Goal: Task Accomplishment & Management: Manage account settings

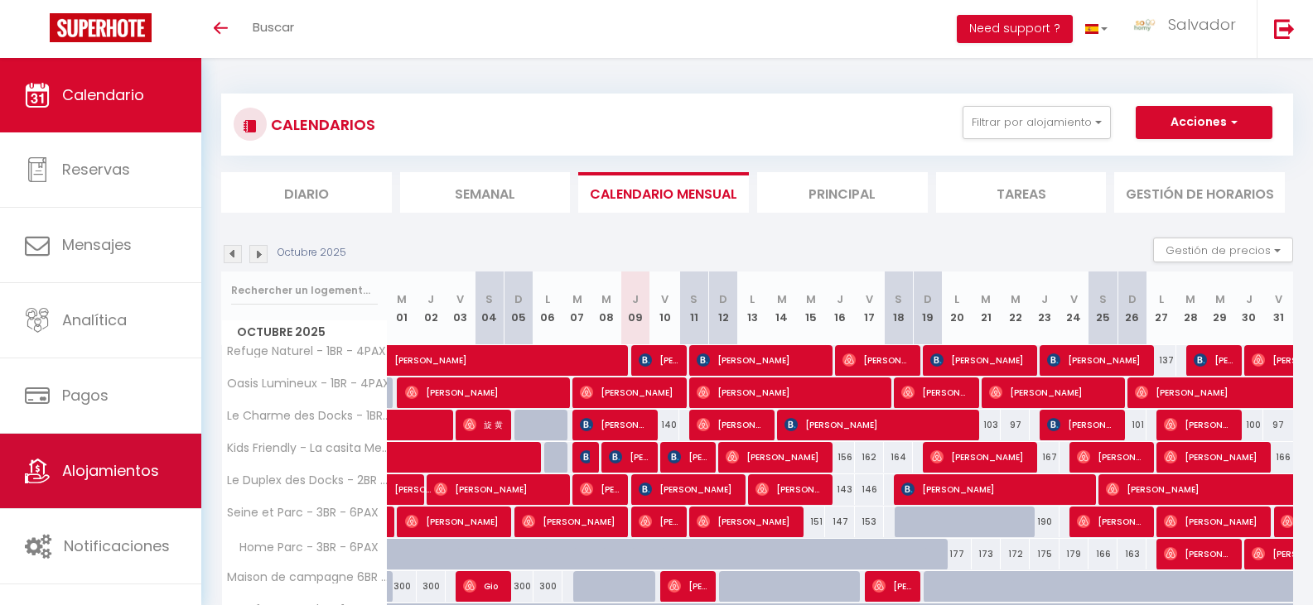
click at [119, 465] on span "Alojamientos" at bounding box center [110, 471] width 97 height 21
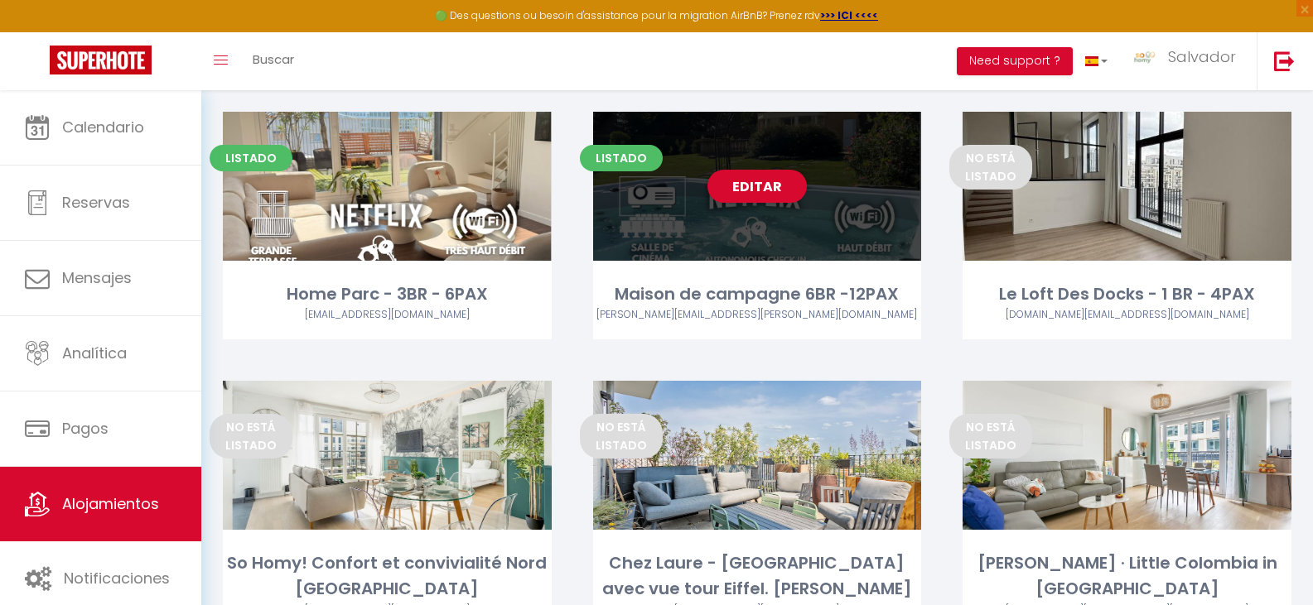
scroll to position [580, 0]
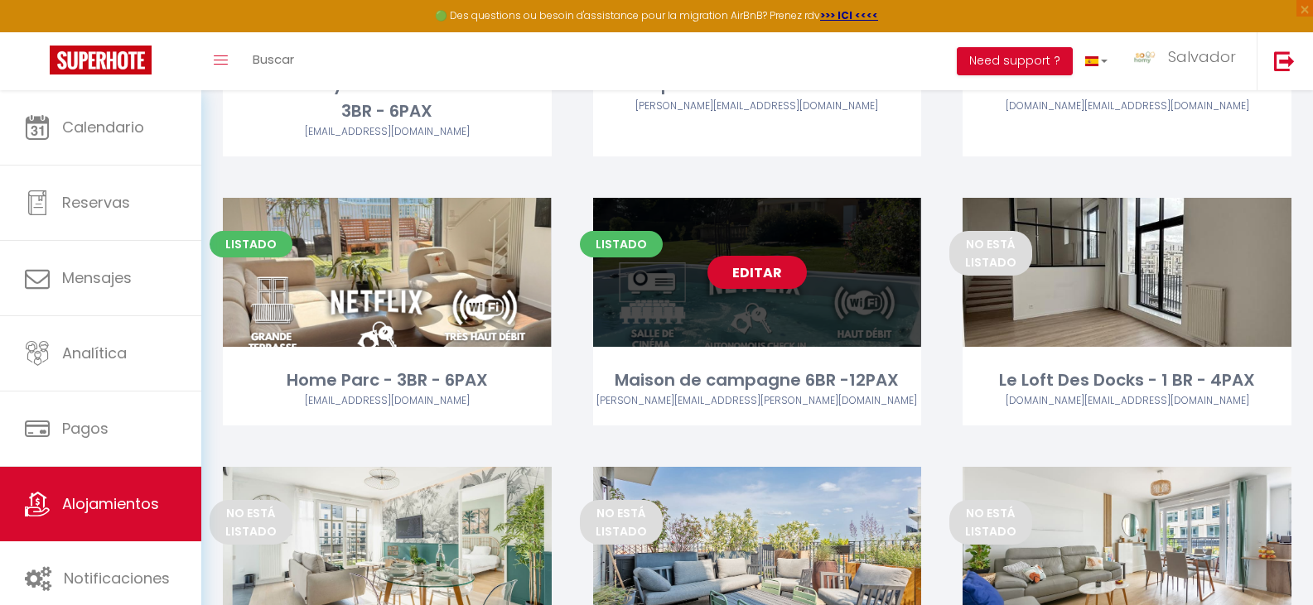
click at [755, 260] on link "Editar" at bounding box center [756, 272] width 99 height 33
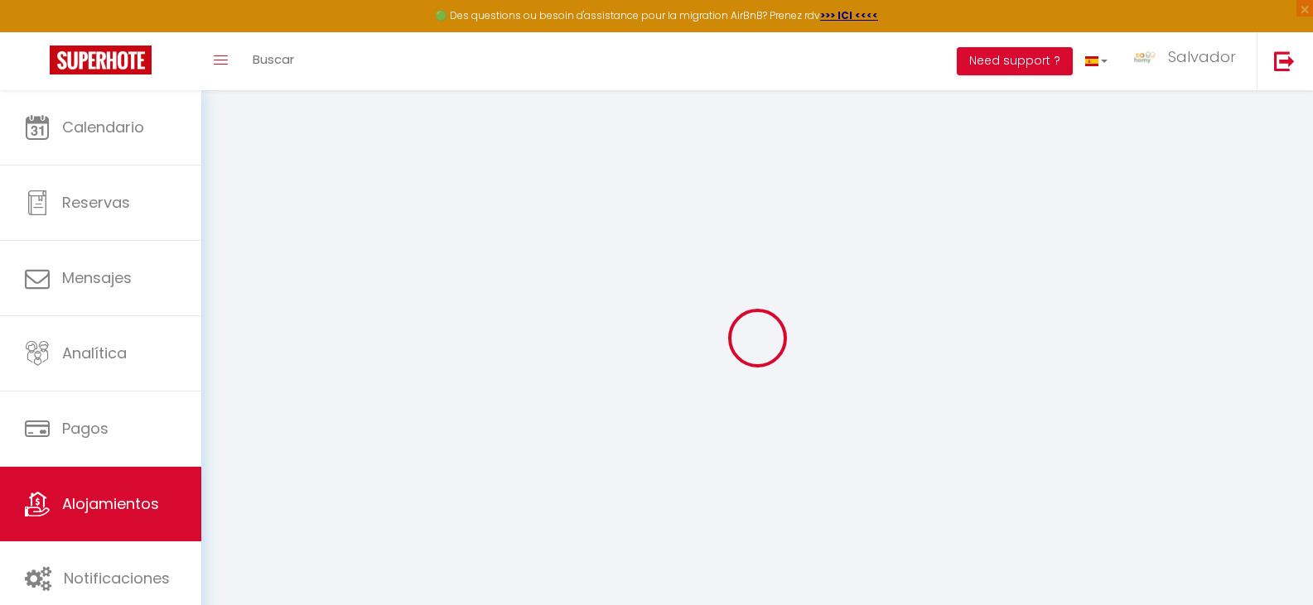
select select "+ 18 %"
select select "+ 35 %"
select select "22707-33768622"
select select
checkbox input "false"
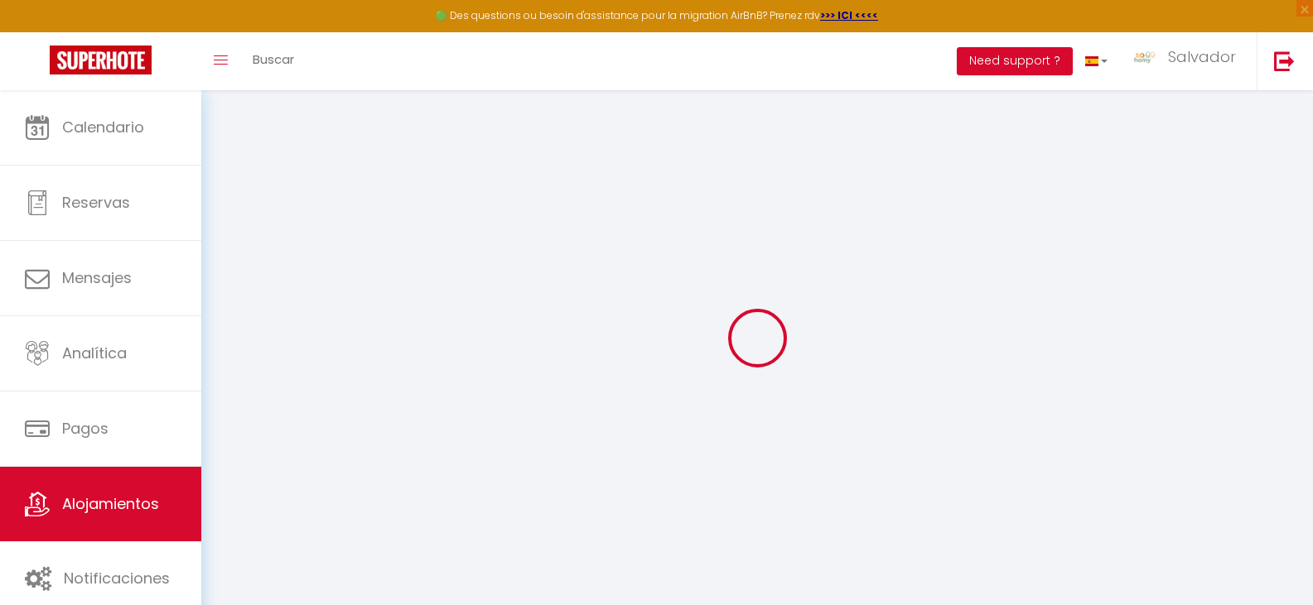
checkbox input "false"
select select "1"
select select "EUR"
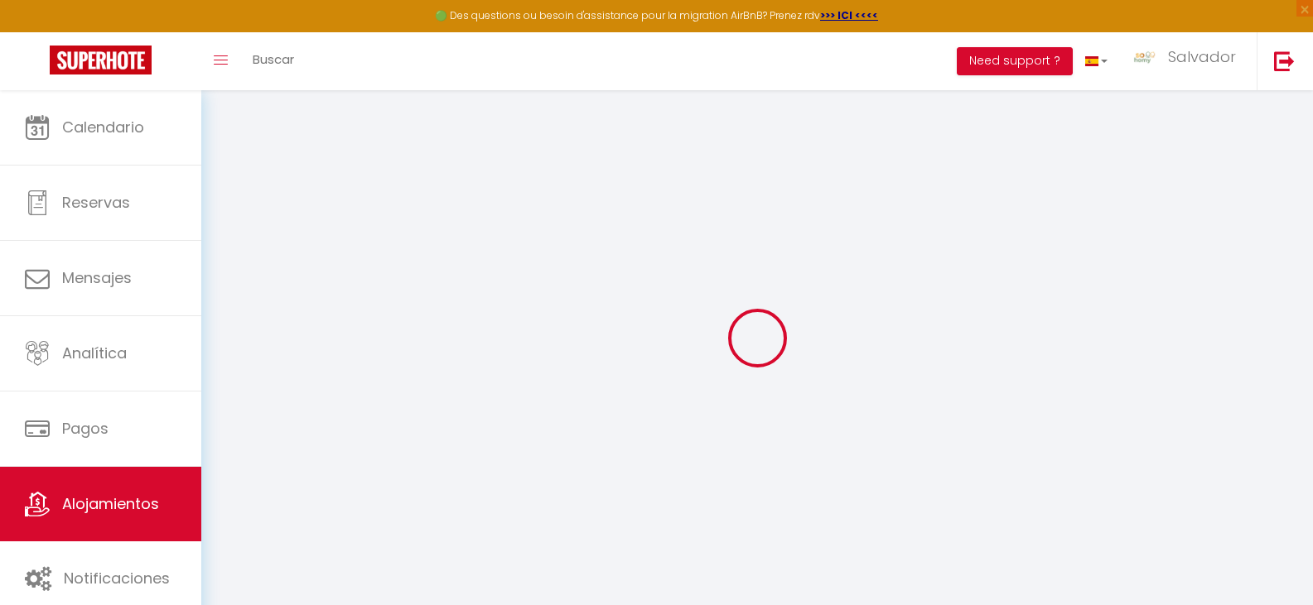
select select
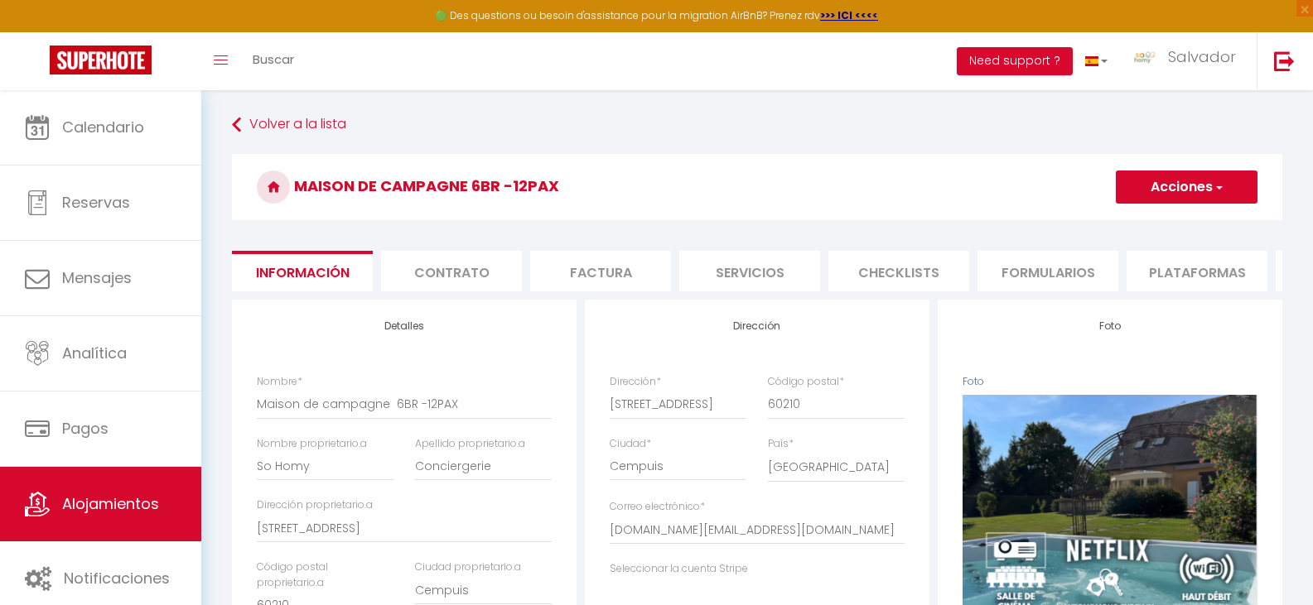
click at [767, 271] on li "Servicios" at bounding box center [749, 271] width 141 height 41
select select
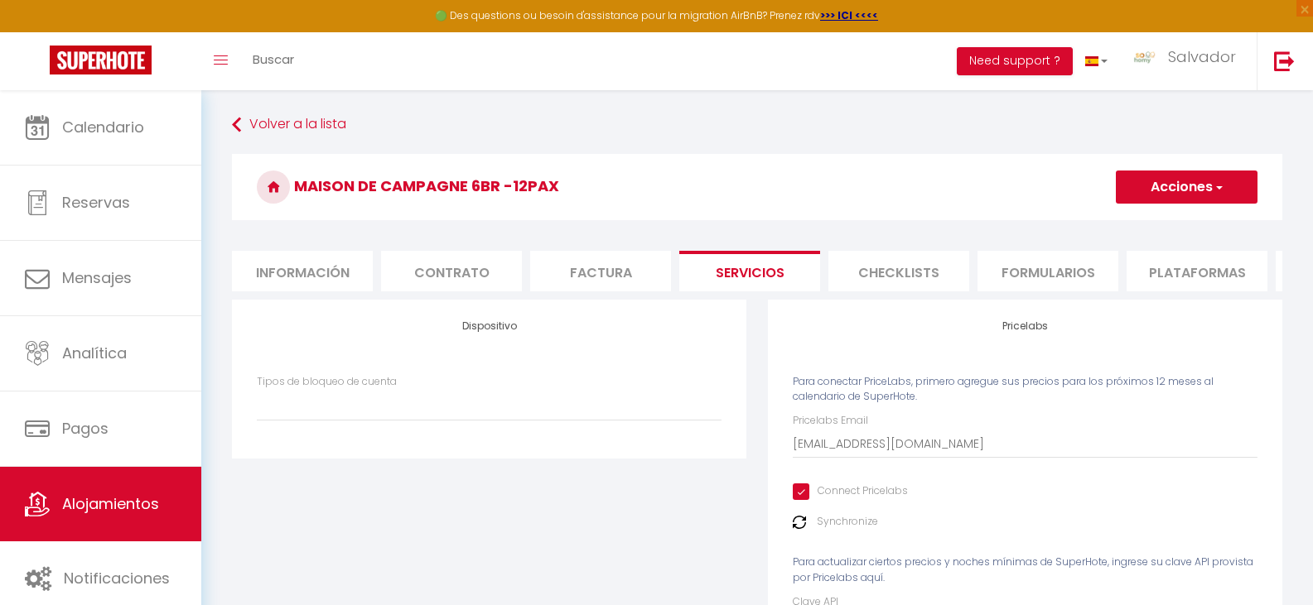
click at [1179, 272] on li "Plataformas" at bounding box center [1196, 271] width 141 height 41
select select
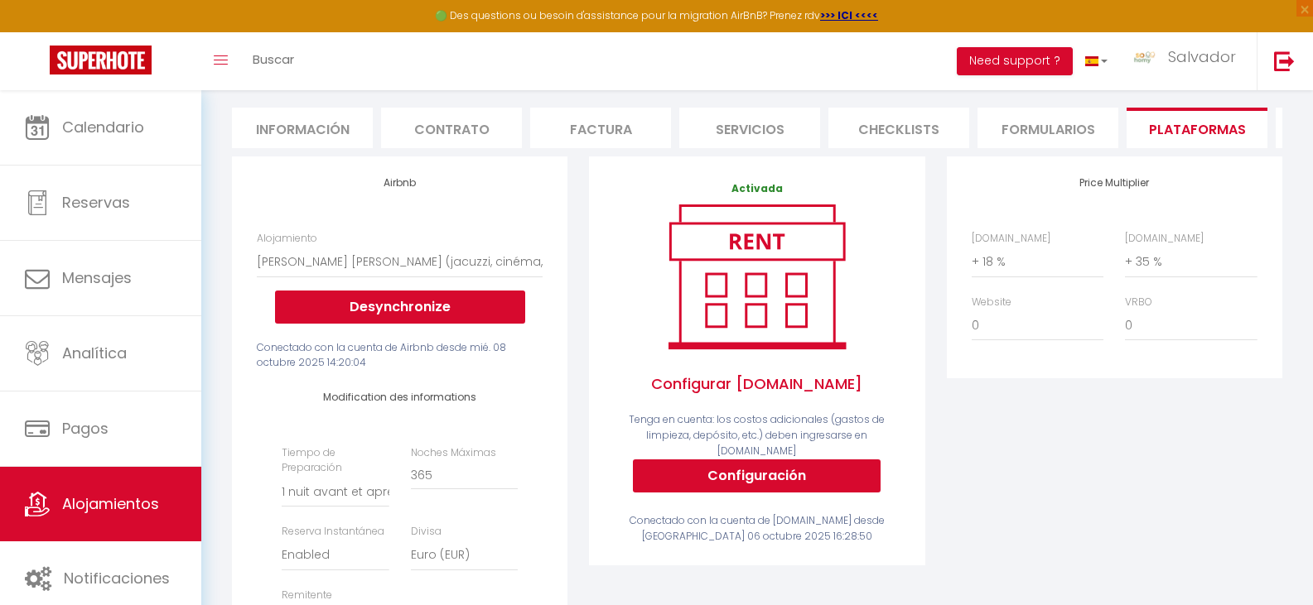
scroll to position [166, 0]
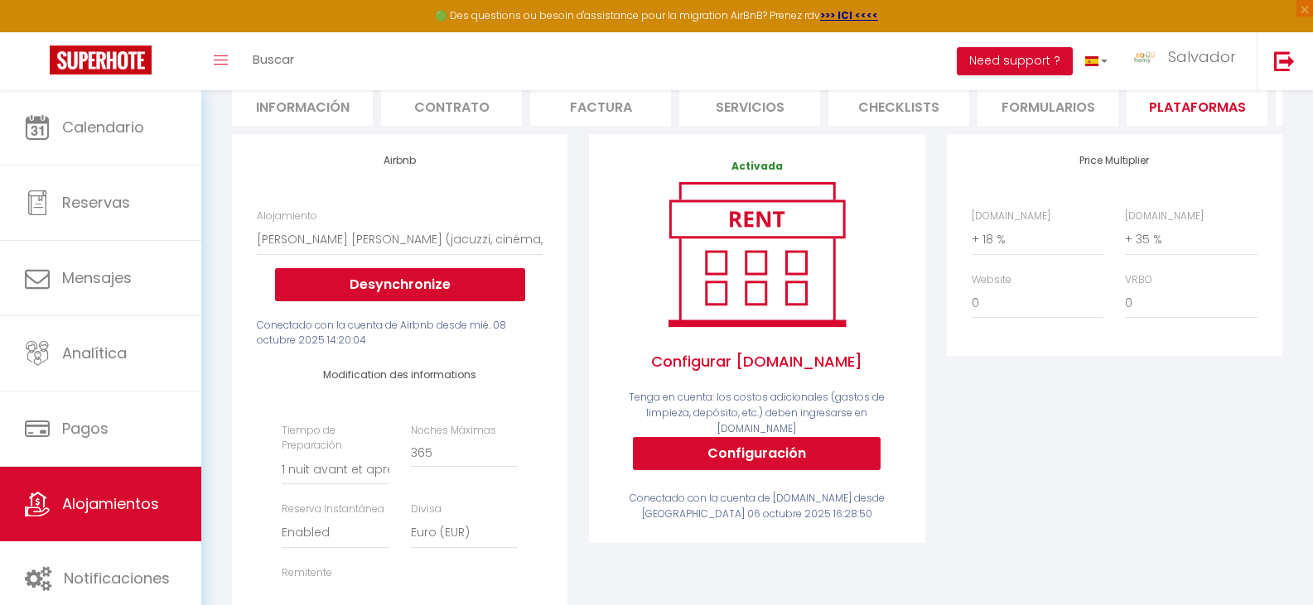
click at [225, 215] on div "Airbnb Alojamiento [PERSON_NAME] [PERSON_NAME] (jacuzzi, cinéma, sauna, jeux) -…" at bounding box center [399, 441] width 357 height 615
click at [222, 275] on div "Airbnb Alojamiento [PERSON_NAME] [PERSON_NAME] (jacuzzi, cinéma, sauna, jeux) -…" at bounding box center [399, 441] width 357 height 615
click at [224, 279] on div "Airbnb Alojamiento [PERSON_NAME] [PERSON_NAME] (jacuzzi, cinéma, sauna, jeux) -…" at bounding box center [399, 441] width 357 height 615
click at [219, 245] on div "Volver a la lista Maison de campagne 6BR -12PAX Acciones Guardar Información Co…" at bounding box center [757, 505] width 1112 height 1160
click at [211, 195] on div "Volver a la lista Maison de campagne 6BR -12PAX Acciones Guardar Información Co…" at bounding box center [757, 505] width 1112 height 1160
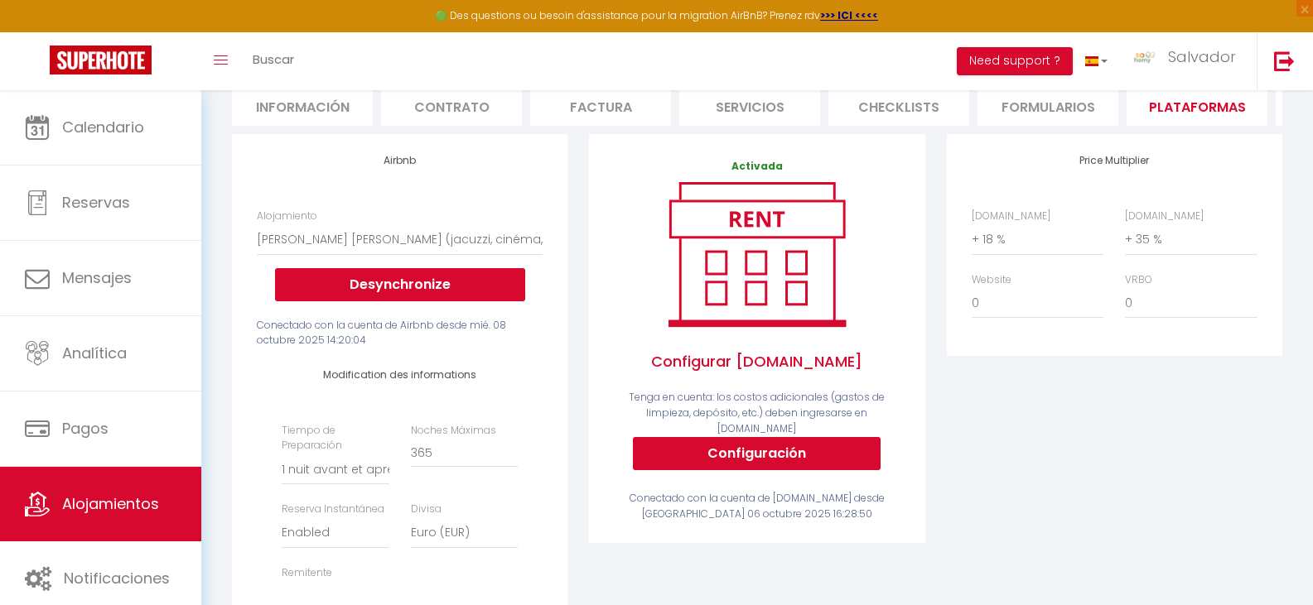
click at [215, 253] on div "Volver a la lista Maison de campagne 6BR -12PAX Acciones Guardar Información Co…" at bounding box center [757, 505] width 1112 height 1160
click at [225, 237] on div "Airbnb Alojamiento [PERSON_NAME] [PERSON_NAME] (jacuzzi, cinéma, sauna, jeux) -…" at bounding box center [399, 441] width 357 height 615
click at [233, 221] on div "Airbnb Alojamiento [PERSON_NAME] [PERSON_NAME] (jacuzzi, cinéma, sauna, jeux) -…" at bounding box center [399, 430] width 335 height 593
click at [218, 171] on div "Volver a la lista Maison de campagne 6BR -12PAX Acciones Guardar Información Co…" at bounding box center [757, 505] width 1112 height 1160
click at [220, 229] on div "Volver a la lista Maison de campagne 6BR -12PAX Acciones Guardar Información Co…" at bounding box center [757, 505] width 1112 height 1160
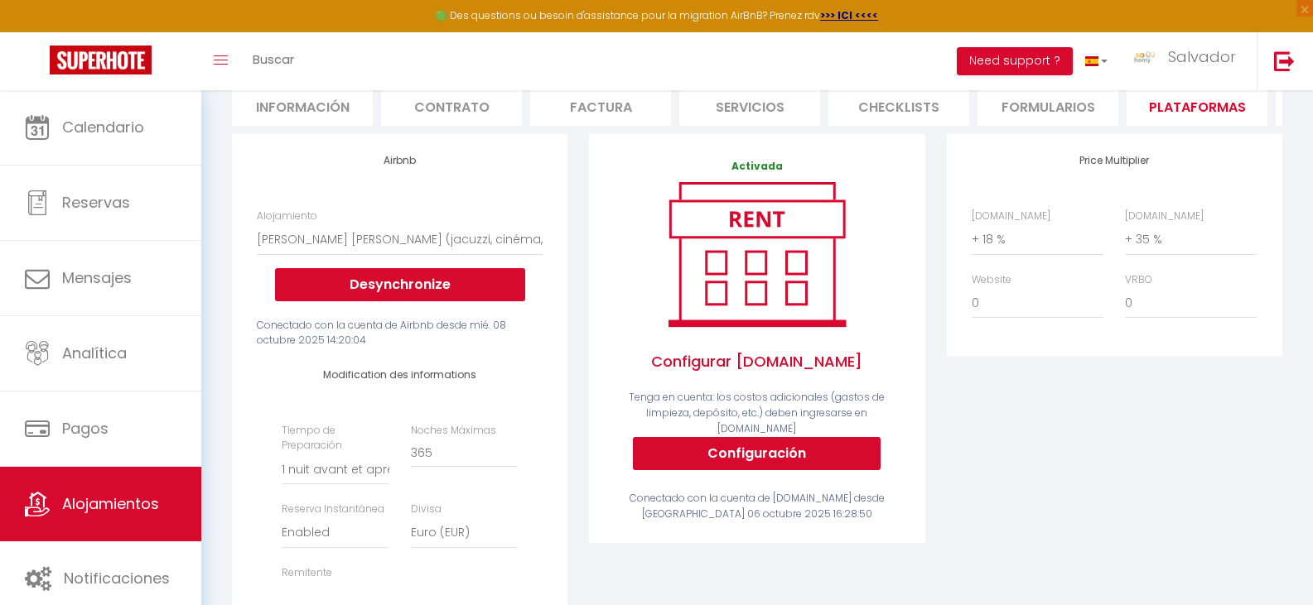
click at [221, 195] on div "Airbnb Alojamiento [PERSON_NAME] [PERSON_NAME] (jacuzzi, cinéma, sauna, jeux) -…" at bounding box center [399, 441] width 357 height 615
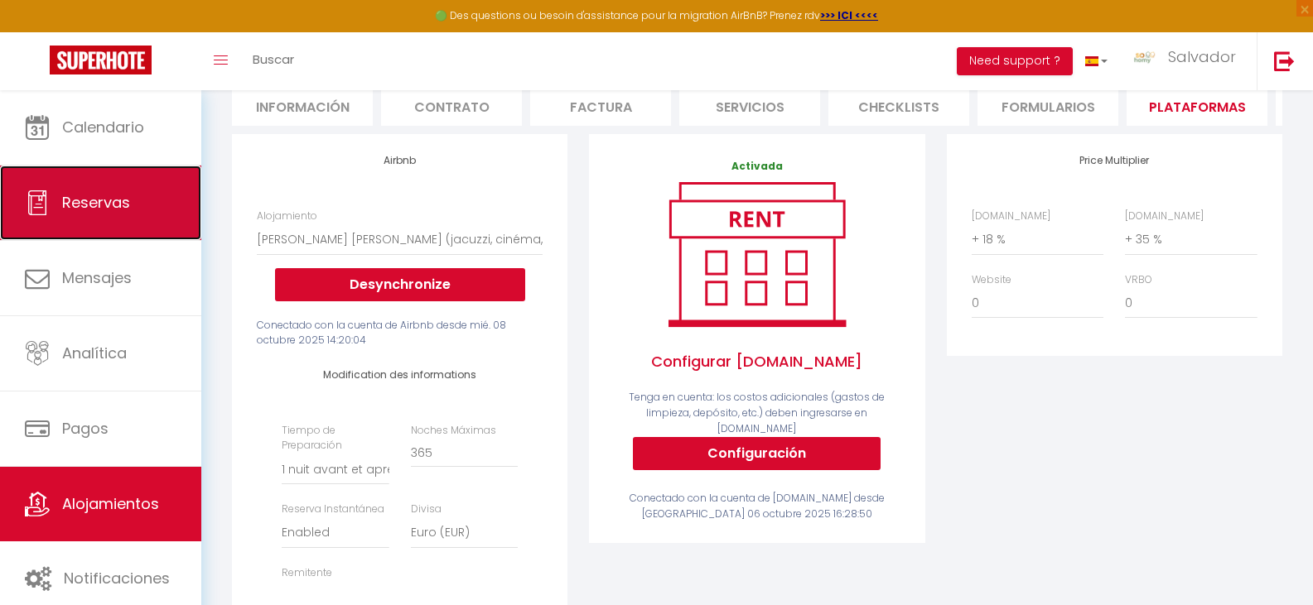
click at [43, 195] on icon at bounding box center [37, 203] width 25 height 25
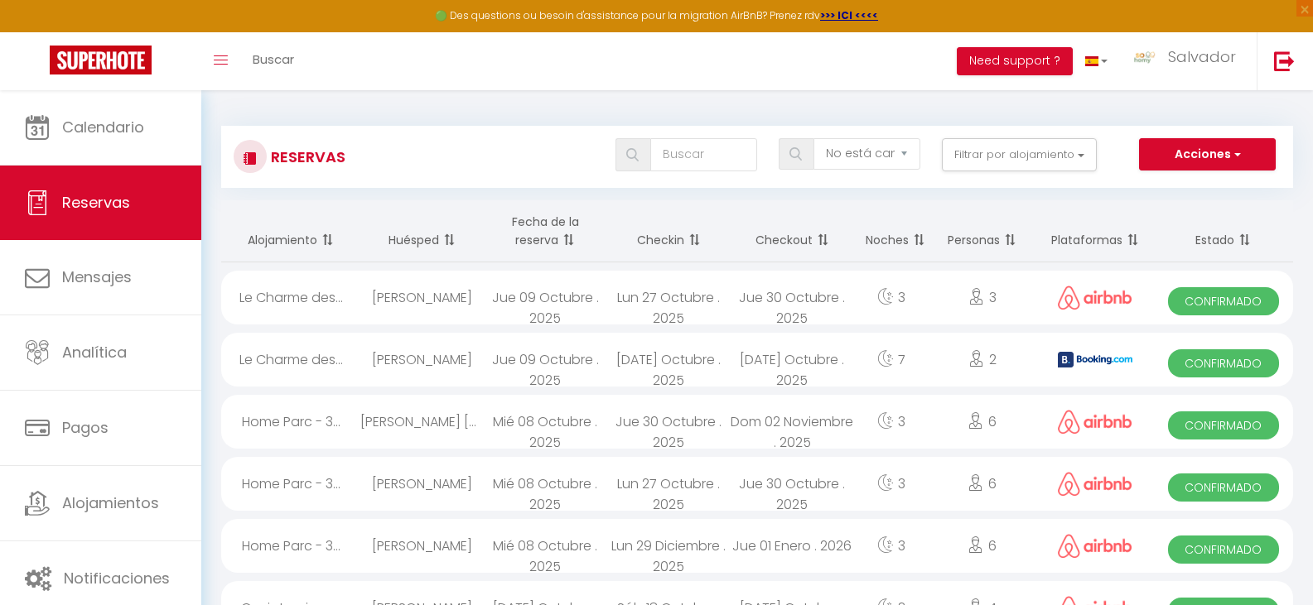
click at [574, 232] on span at bounding box center [566, 240] width 17 height 33
click at [415, 362] on div "[PERSON_NAME]" at bounding box center [421, 360] width 123 height 54
select select "OK"
select select "0"
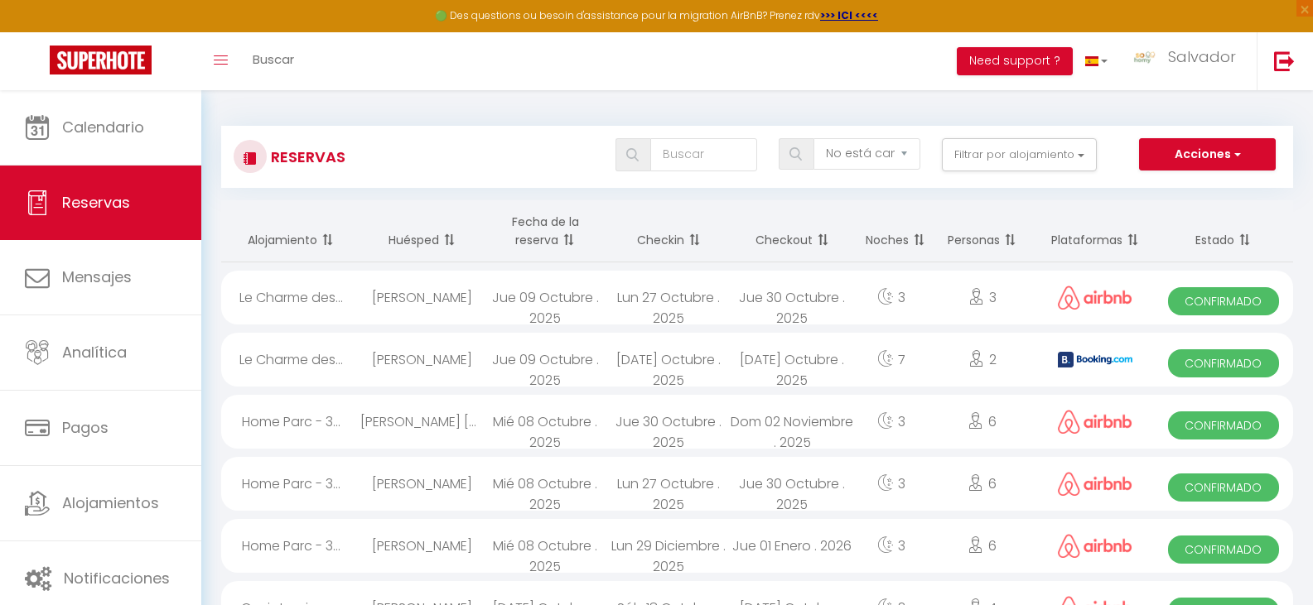
select select "0"
select select "1"
select select
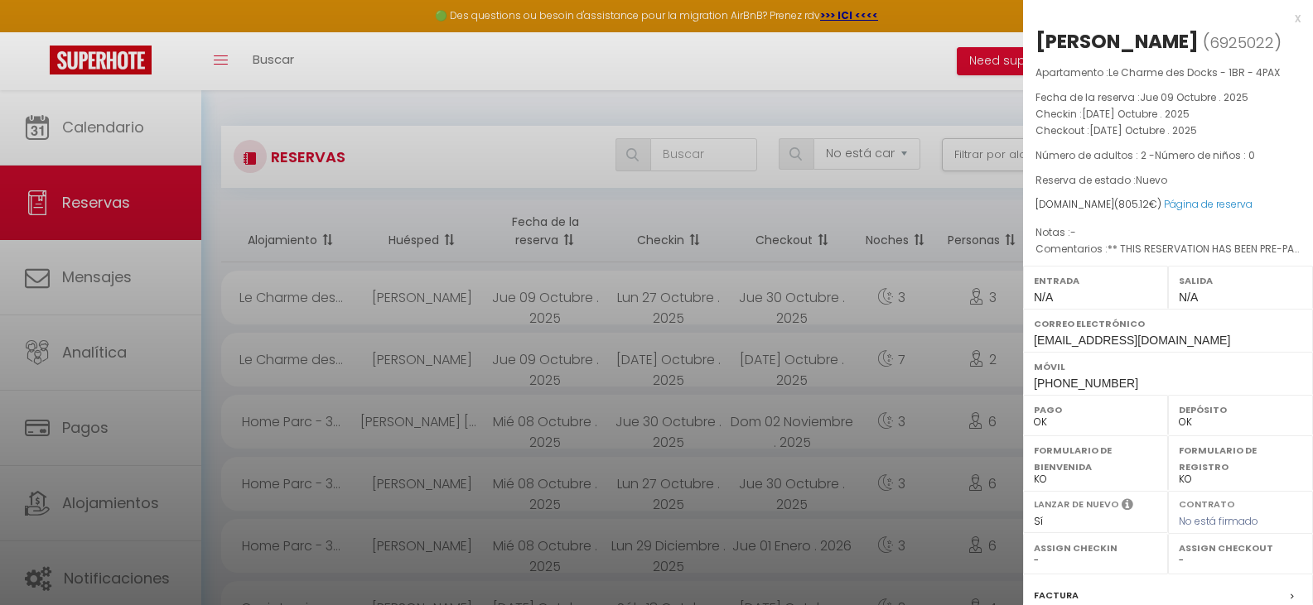
click at [568, 104] on div at bounding box center [656, 302] width 1313 height 605
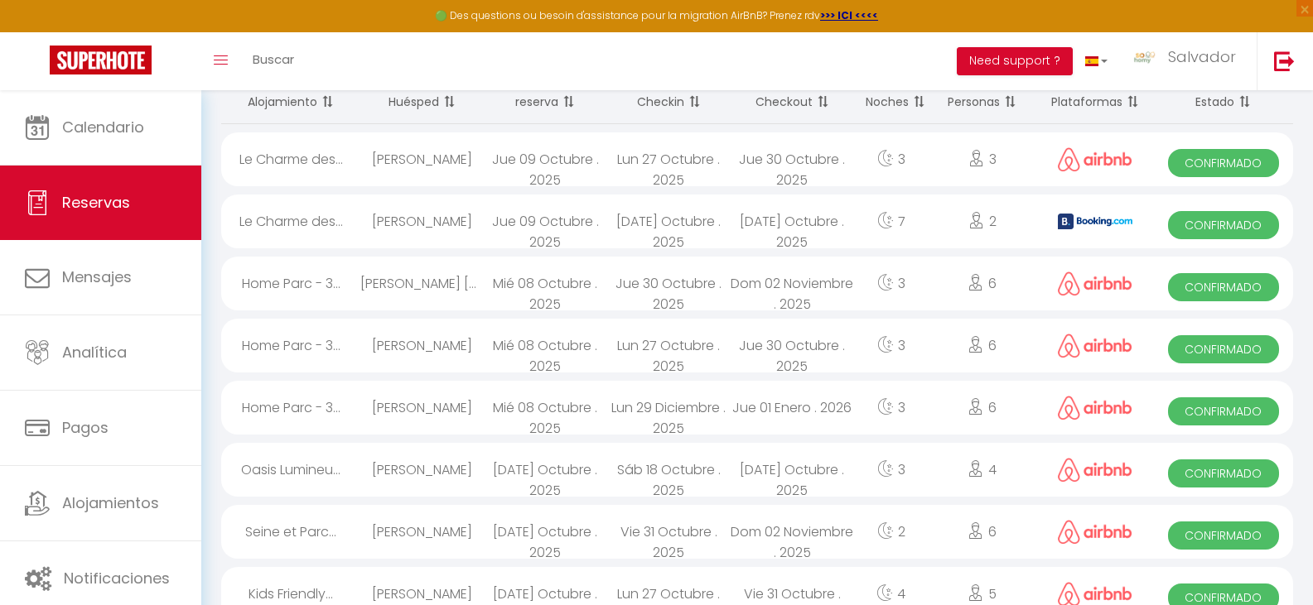
scroll to position [166, 0]
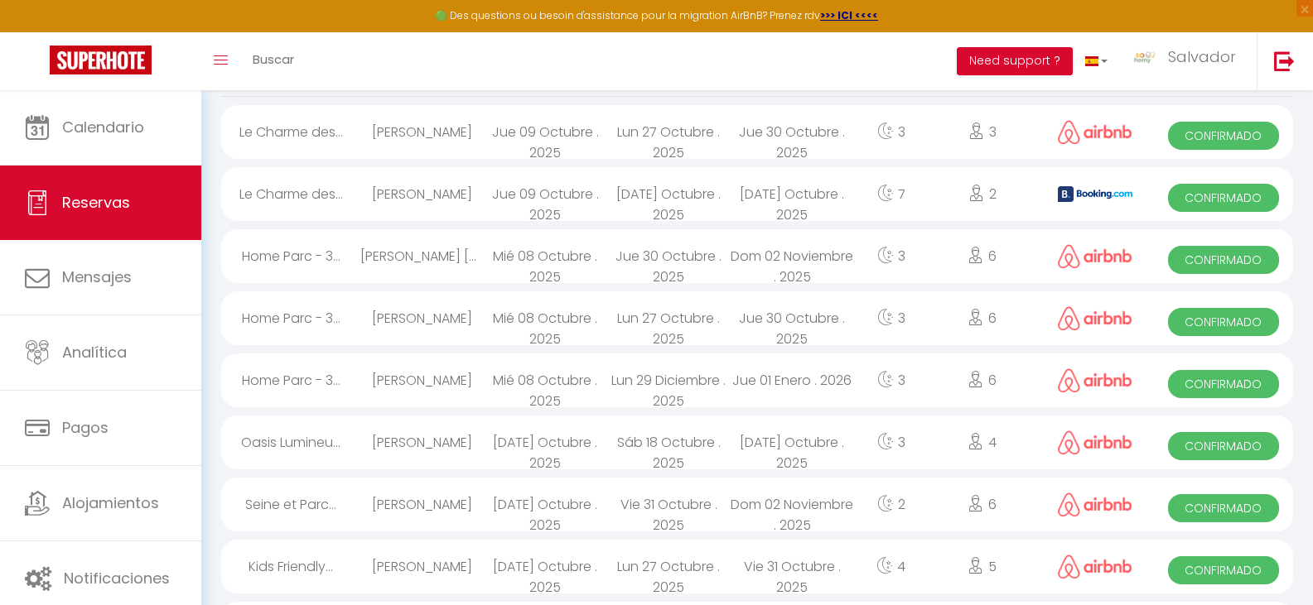
click at [707, 384] on div "Lun 29 Diciembre . 2025" at bounding box center [668, 381] width 123 height 54
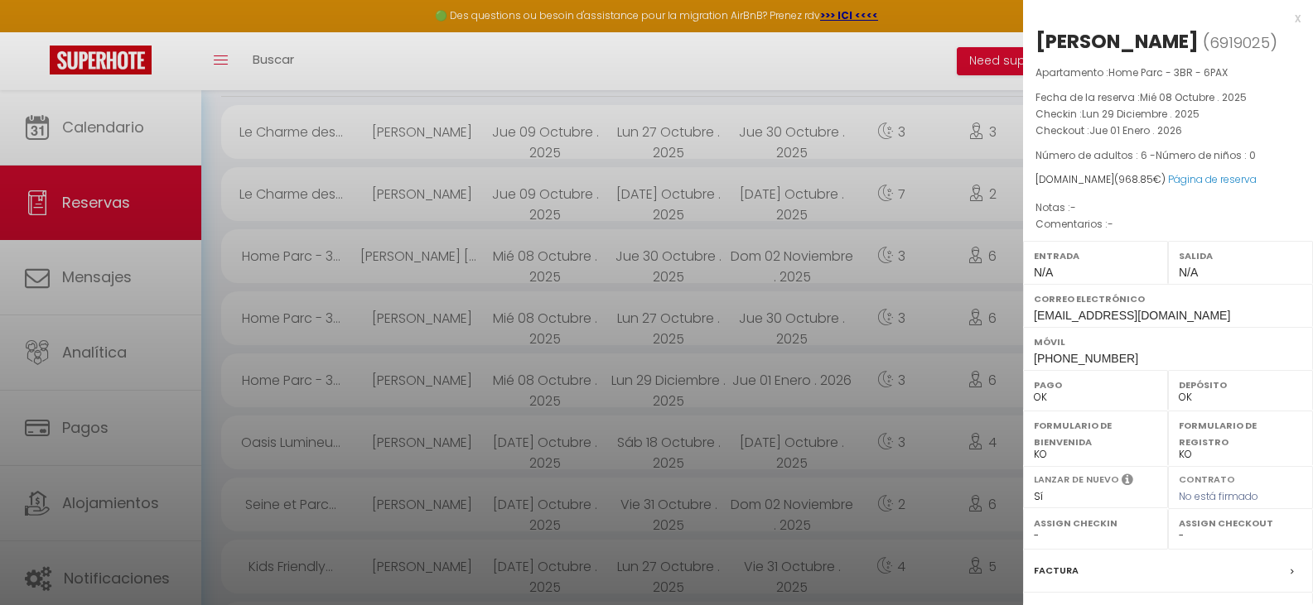
click at [1286, 23] on div "x" at bounding box center [1161, 18] width 277 height 20
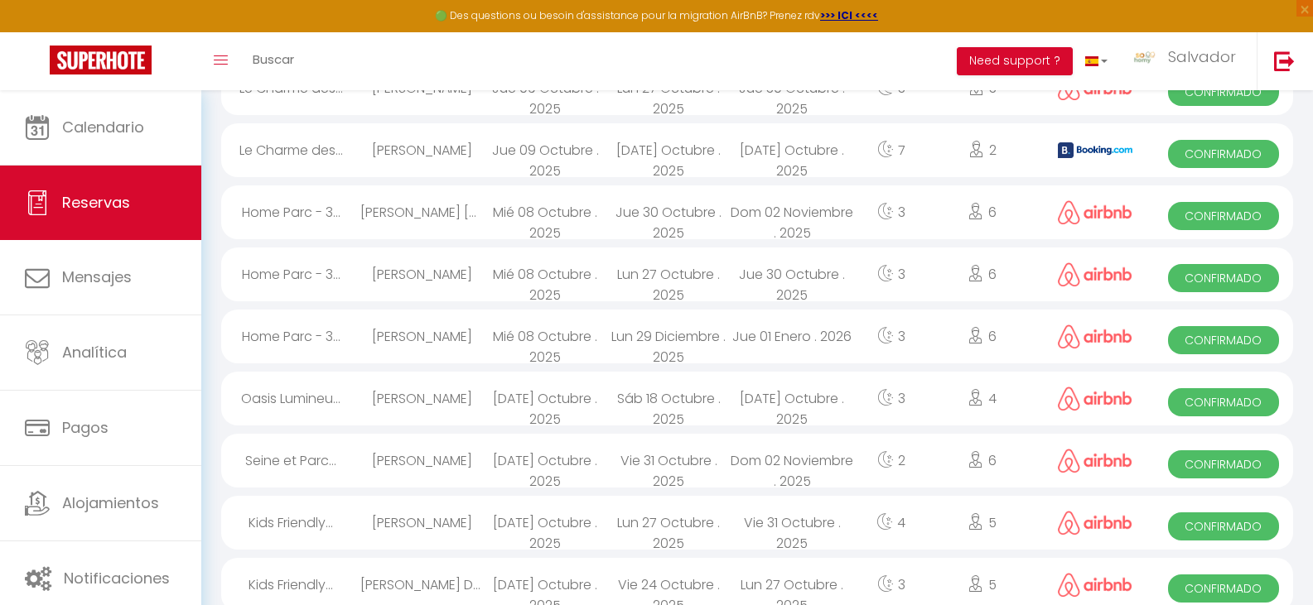
scroll to position [248, 0]
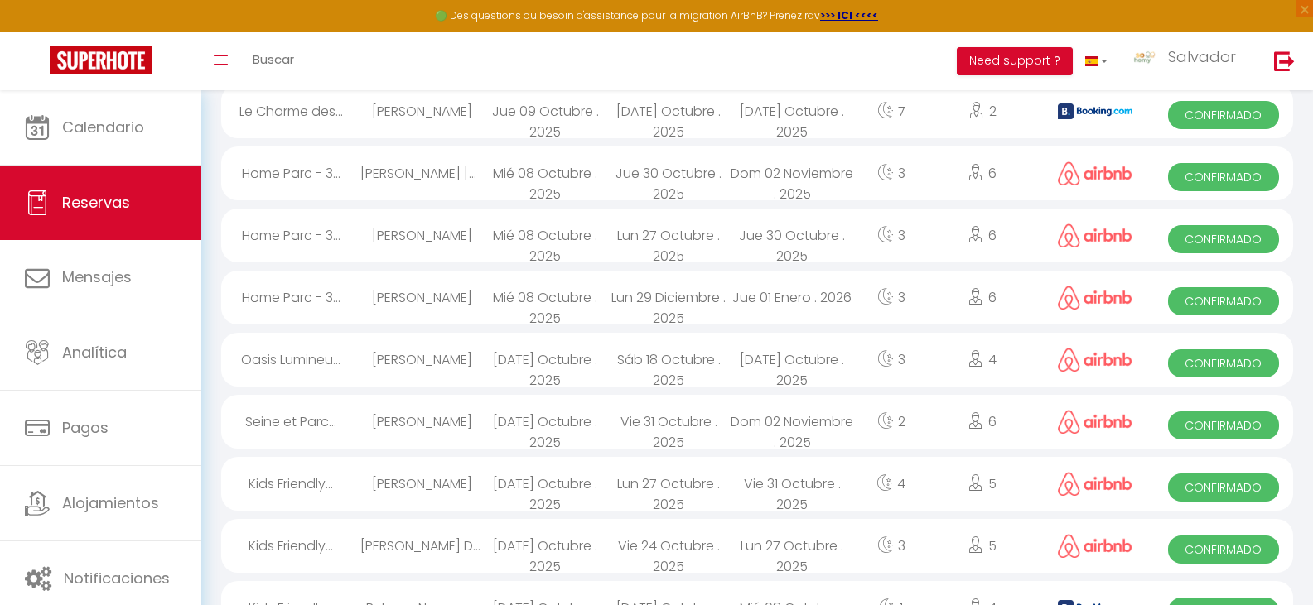
click at [726, 443] on div "Vie 31 Octubre . 2025" at bounding box center [668, 422] width 123 height 54
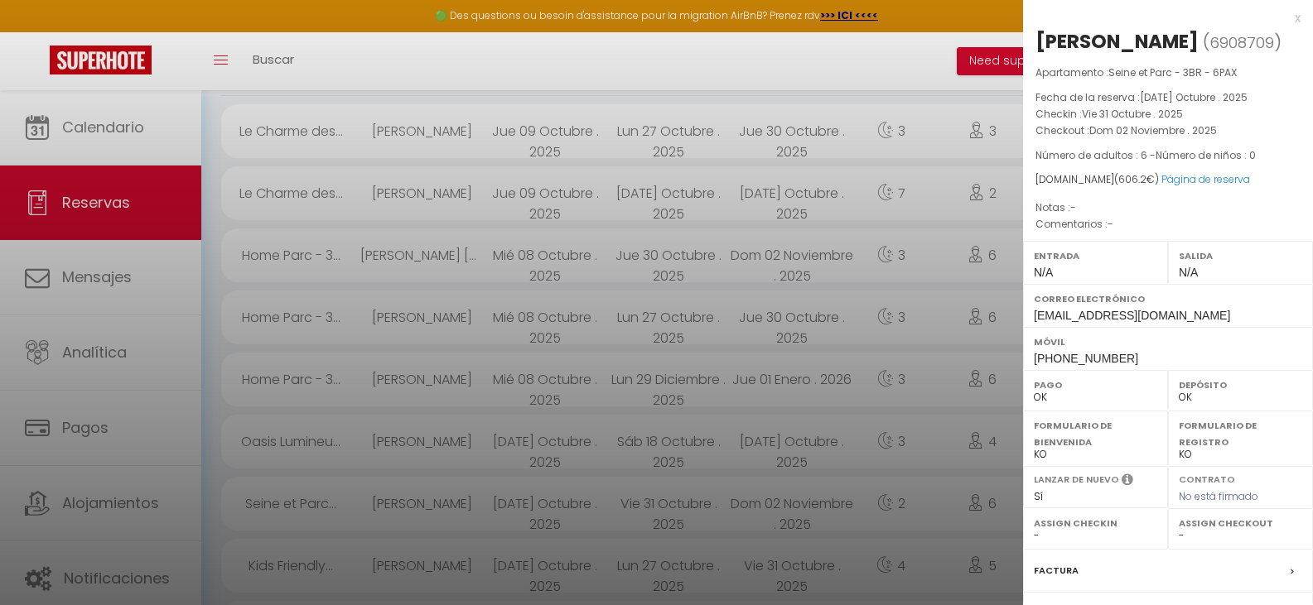
scroll to position [166, 0]
click at [1288, 13] on div "x [PERSON_NAME] ( 6908709 ) Apartamento : Seine et Parc - 3BR - 6PAX Fecha de l…" at bounding box center [1168, 393] width 290 height 787
click at [1285, 15] on div "x" at bounding box center [1161, 18] width 277 height 20
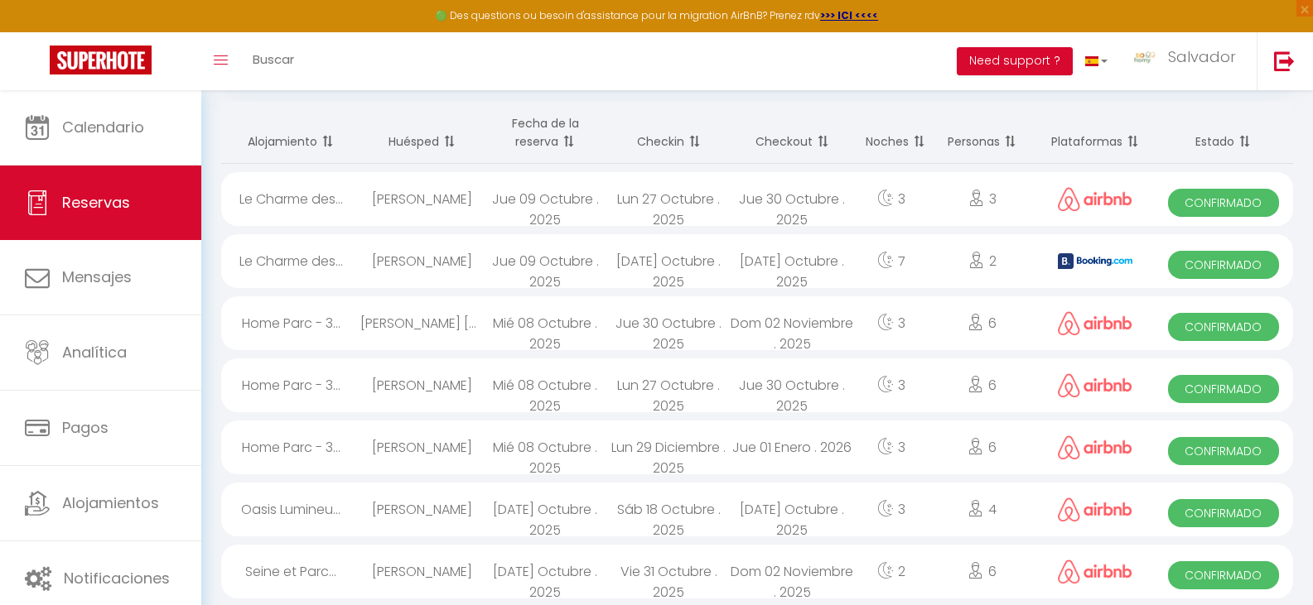
scroll to position [0, 0]
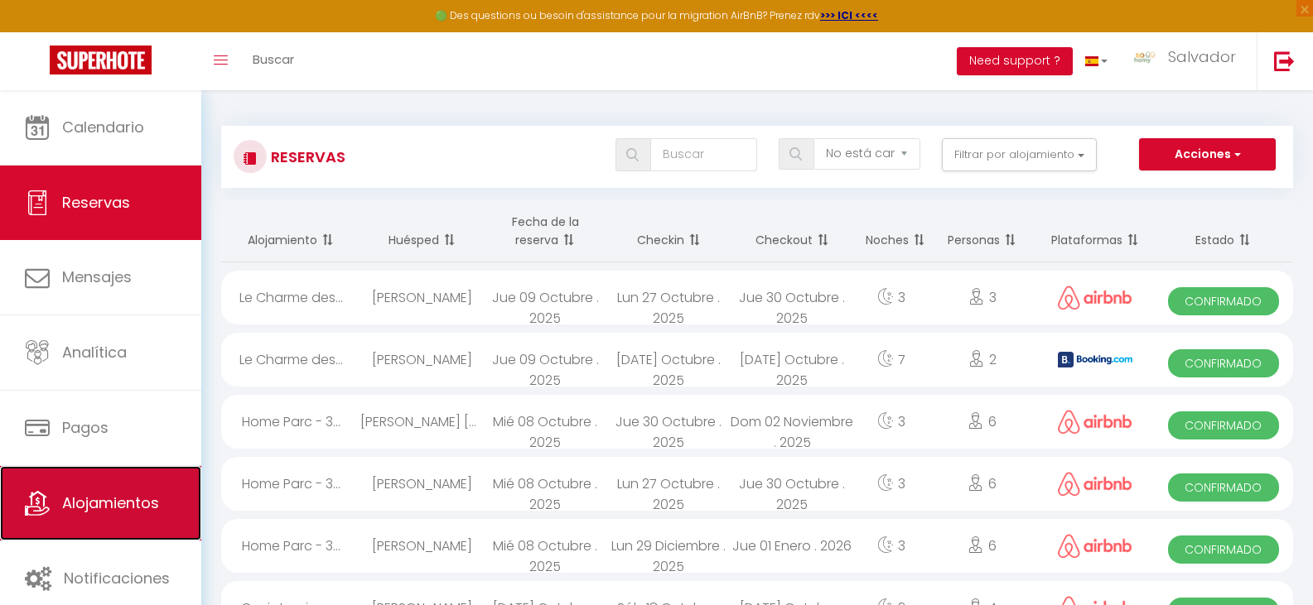
click at [123, 518] on link "Alojamientos" at bounding box center [100, 503] width 201 height 75
